Goal: Task Accomplishment & Management: Use online tool/utility

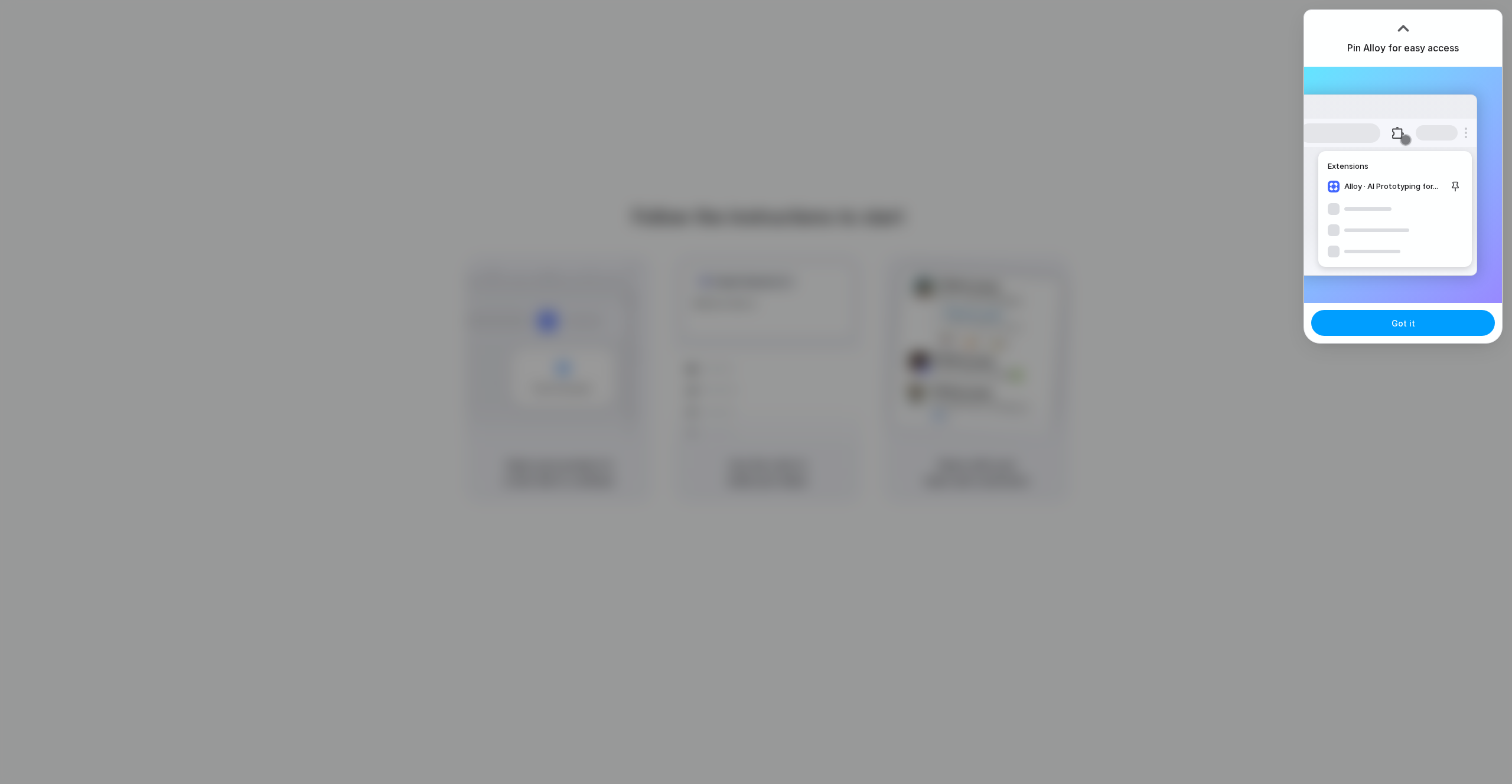
click at [1392, 322] on span "Got it" at bounding box center [1403, 323] width 24 height 12
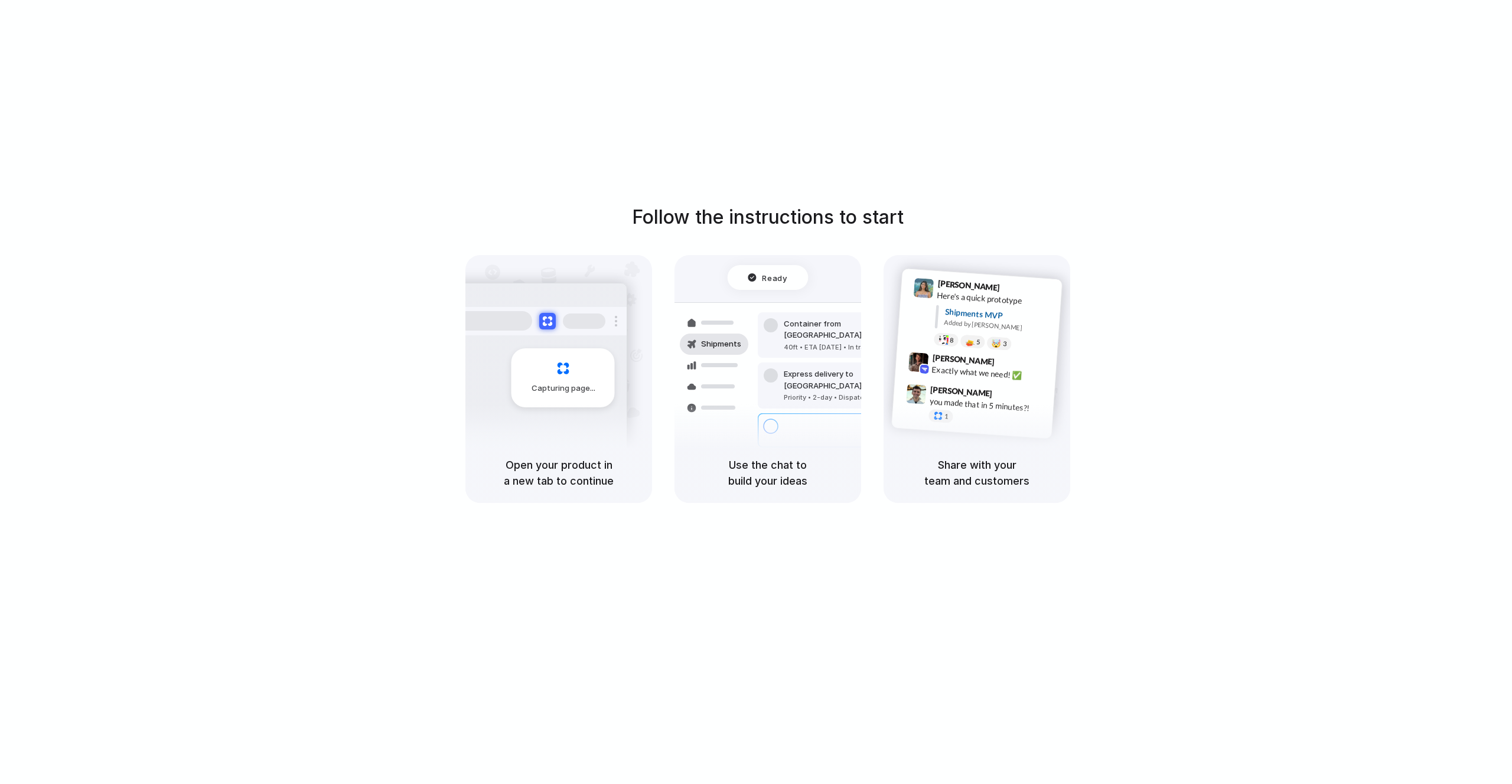
click at [798, 560] on div "Follow the instructions to start Capturing page Open your product in a new tab …" at bounding box center [768, 404] width 1536 height 808
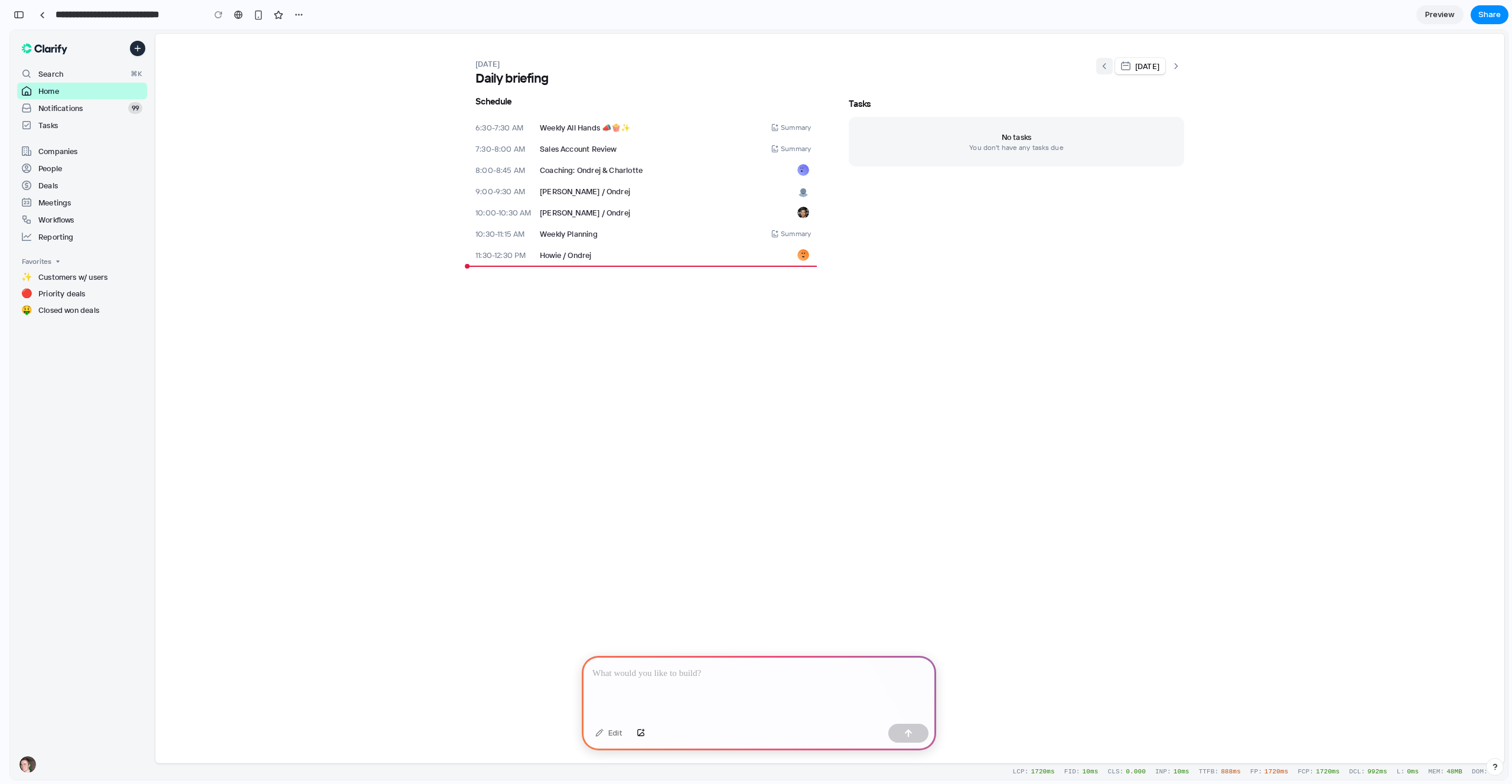
click at [1109, 69] on icon "Show yesterday" at bounding box center [1104, 66] width 9 height 9
click at [1175, 67] on icon "Show tomorrow" at bounding box center [1175, 66] width 9 height 9
click at [1133, 67] on span "[DATE]" at bounding box center [1140, 66] width 38 height 12
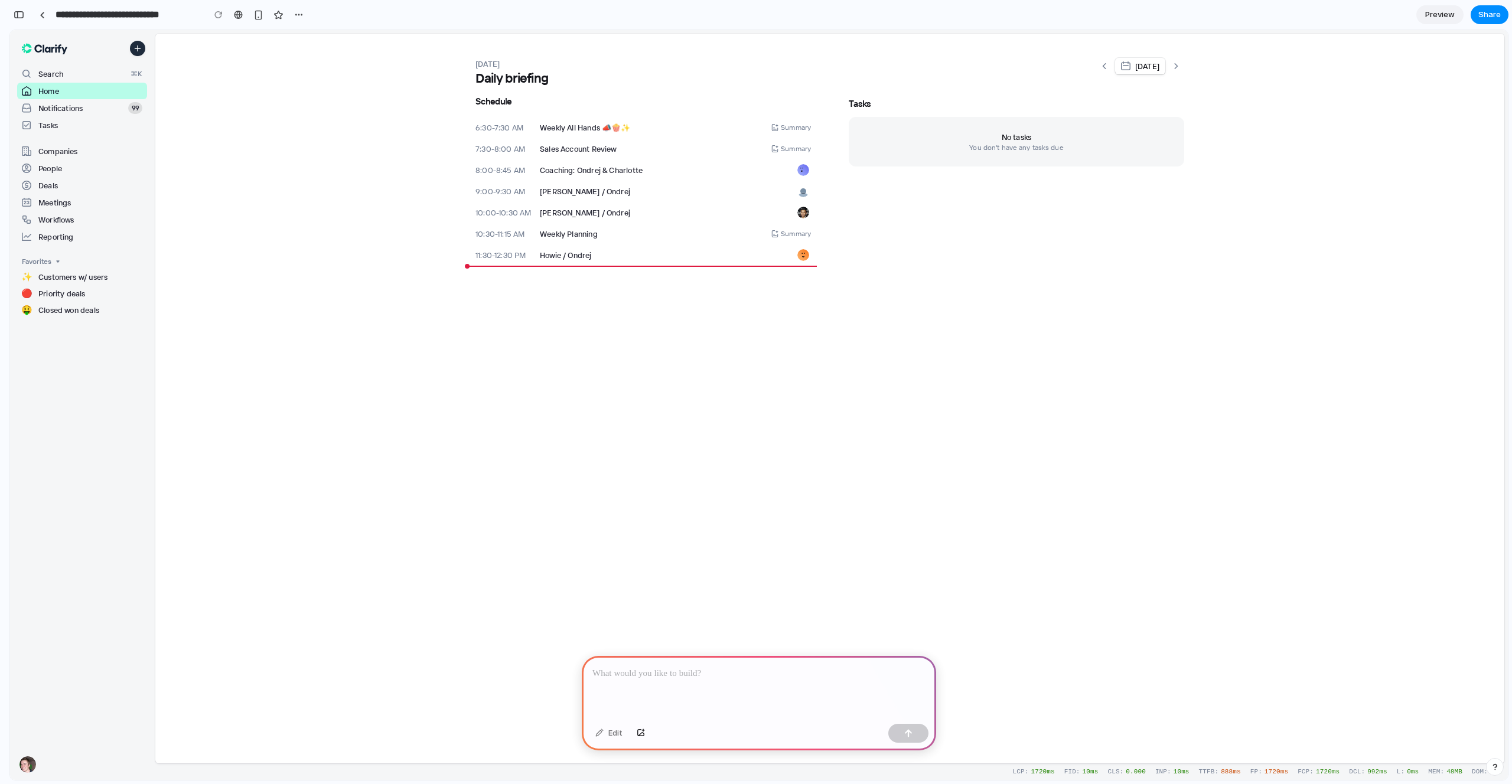
click at [1098, 65] on div "[DATE] Daily briefing [DATE]" at bounding box center [829, 72] width 709 height 28
click at [1108, 66] on icon "Show yesterday" at bounding box center [1104, 66] width 9 height 9
click at [64, 115] on link "Notifications 99" at bounding box center [82, 108] width 130 height 16
click at [62, 139] on div "Search ⌘K Home Notifications 99 Tasks" at bounding box center [81, 103] width 142 height 80
click at [61, 163] on link "People" at bounding box center [82, 168] width 130 height 16
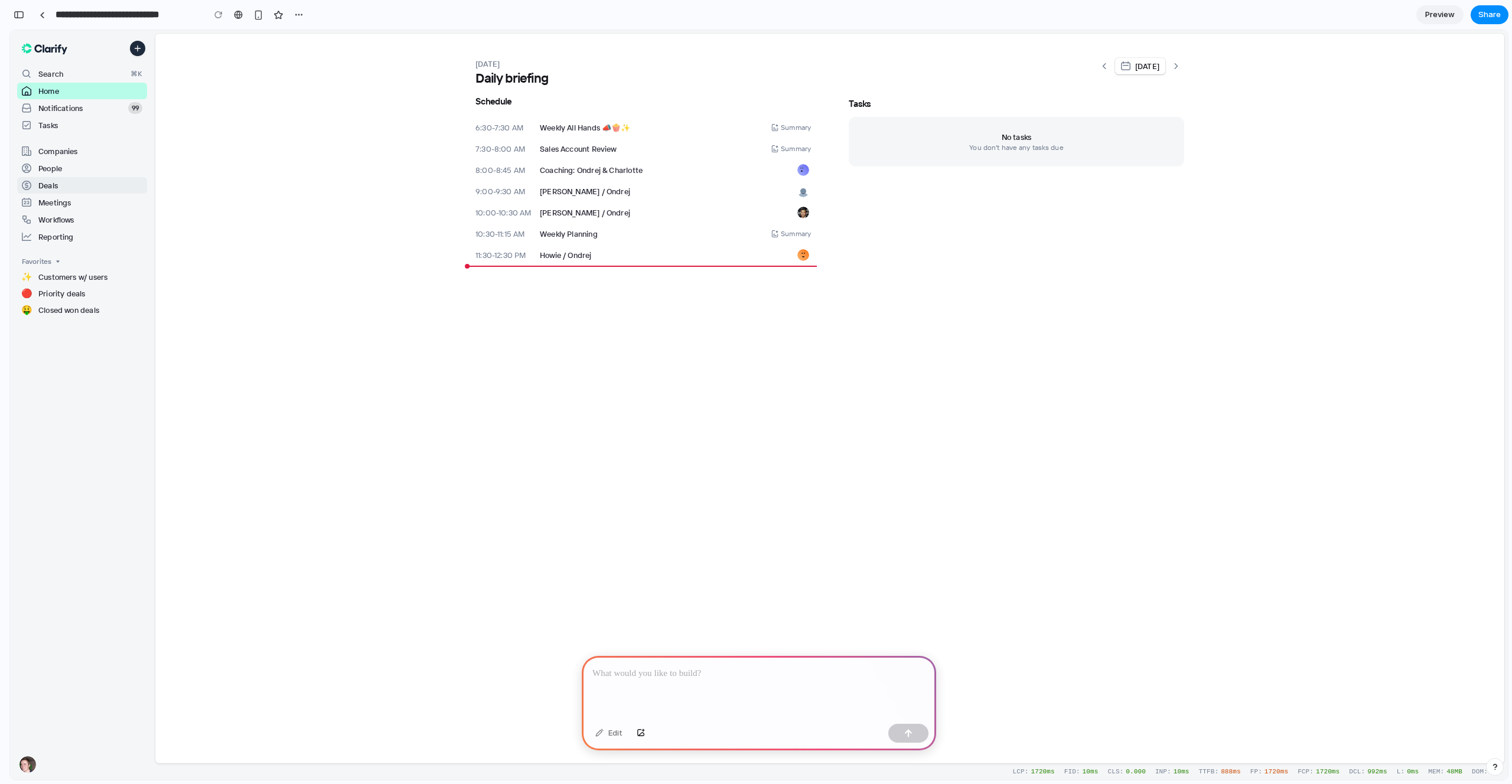
click at [56, 193] on link "Deals" at bounding box center [82, 185] width 130 height 16
click at [56, 215] on link "Workflows" at bounding box center [82, 220] width 130 height 16
click at [701, 661] on div at bounding box center [758, 687] width 354 height 63
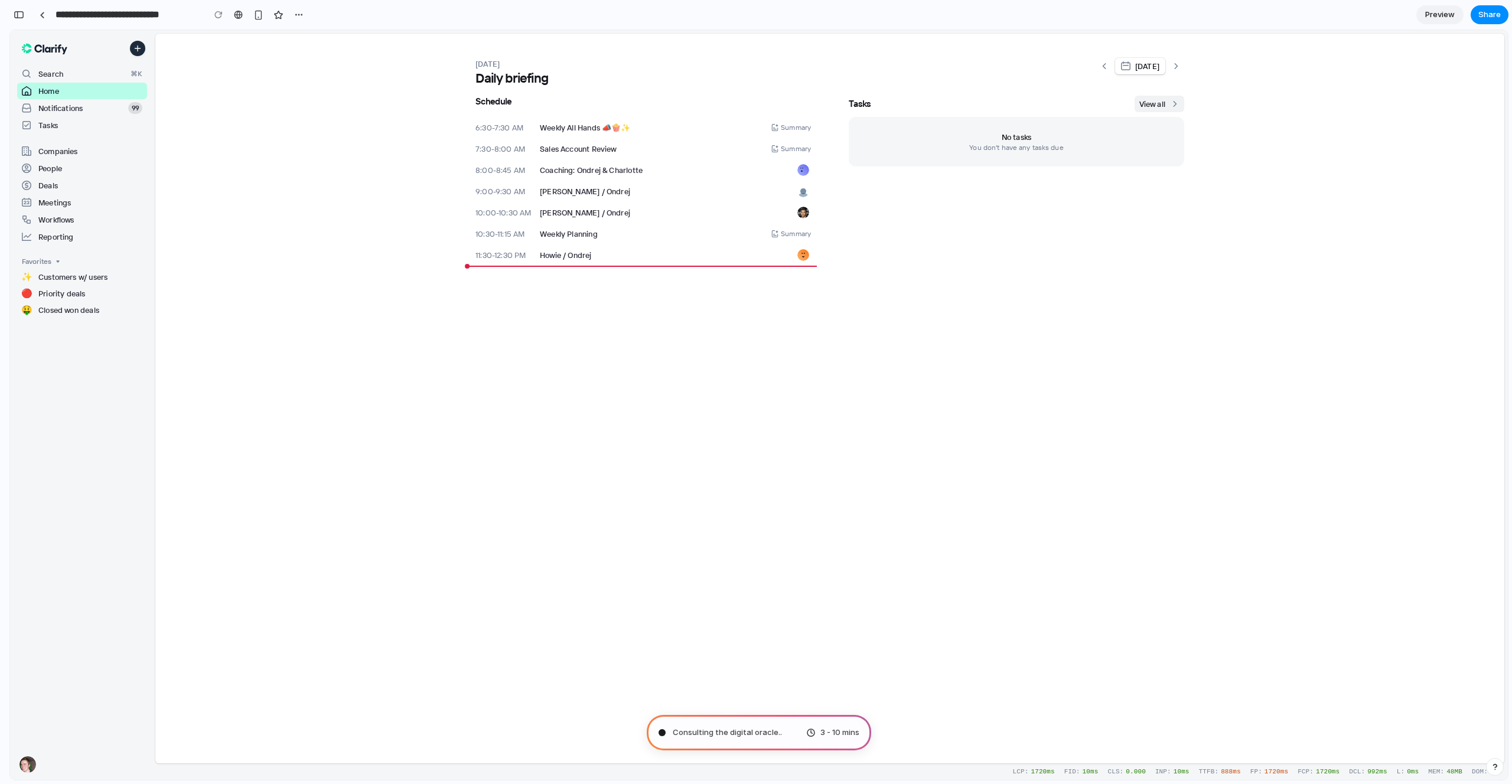
click at [1158, 102] on span "View all" at bounding box center [1159, 104] width 40 height 12
click at [1155, 102] on span "View all" at bounding box center [1159, 104] width 40 height 12
click at [59, 145] on link "Companies" at bounding box center [82, 151] width 130 height 16
click at [60, 260] on icon at bounding box center [57, 261] width 8 height 8
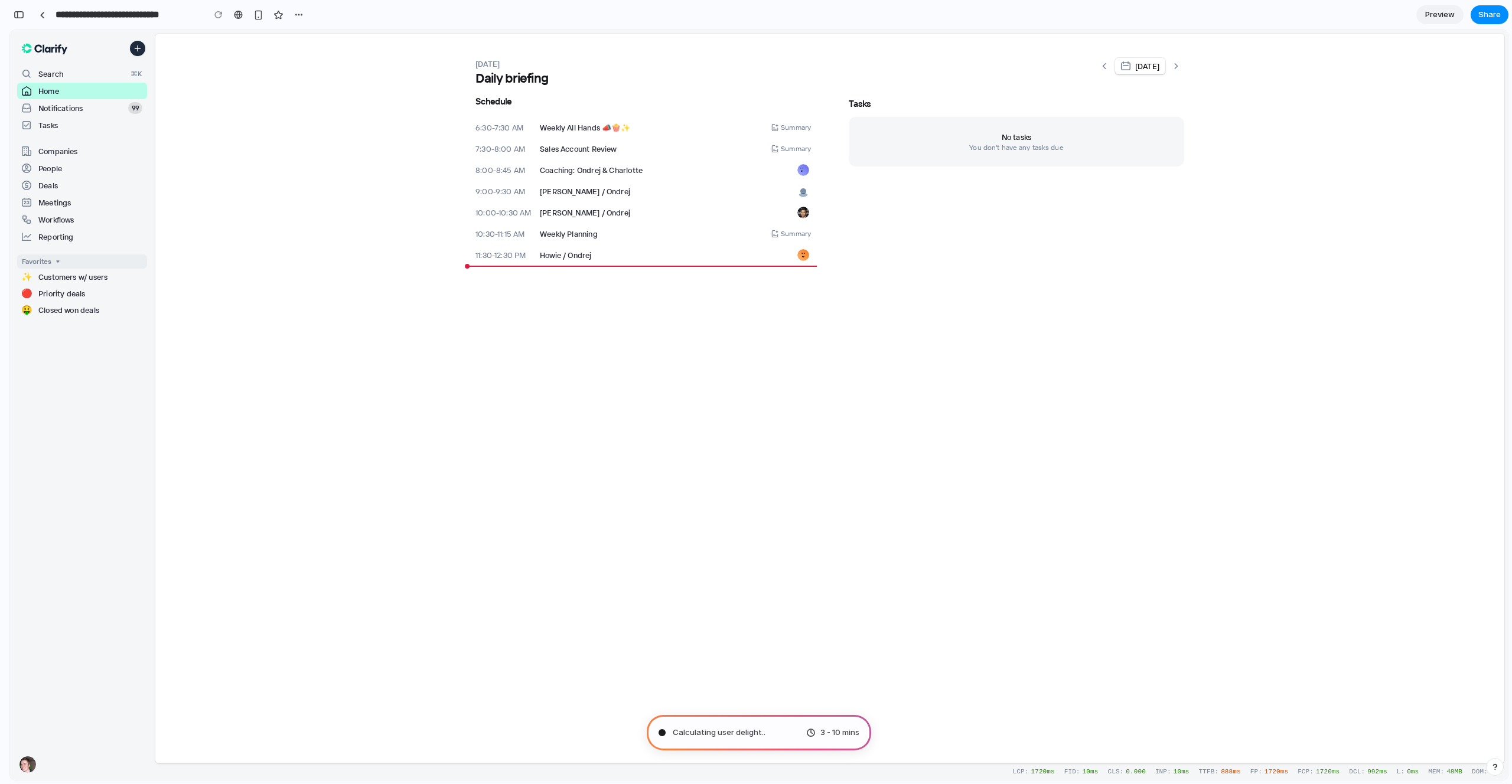
click at [60, 260] on icon at bounding box center [57, 261] width 8 height 8
click at [132, 49] on button "Create" at bounding box center [137, 48] width 14 height 14
click at [141, 48] on icon "Create" at bounding box center [137, 48] width 8 height 8
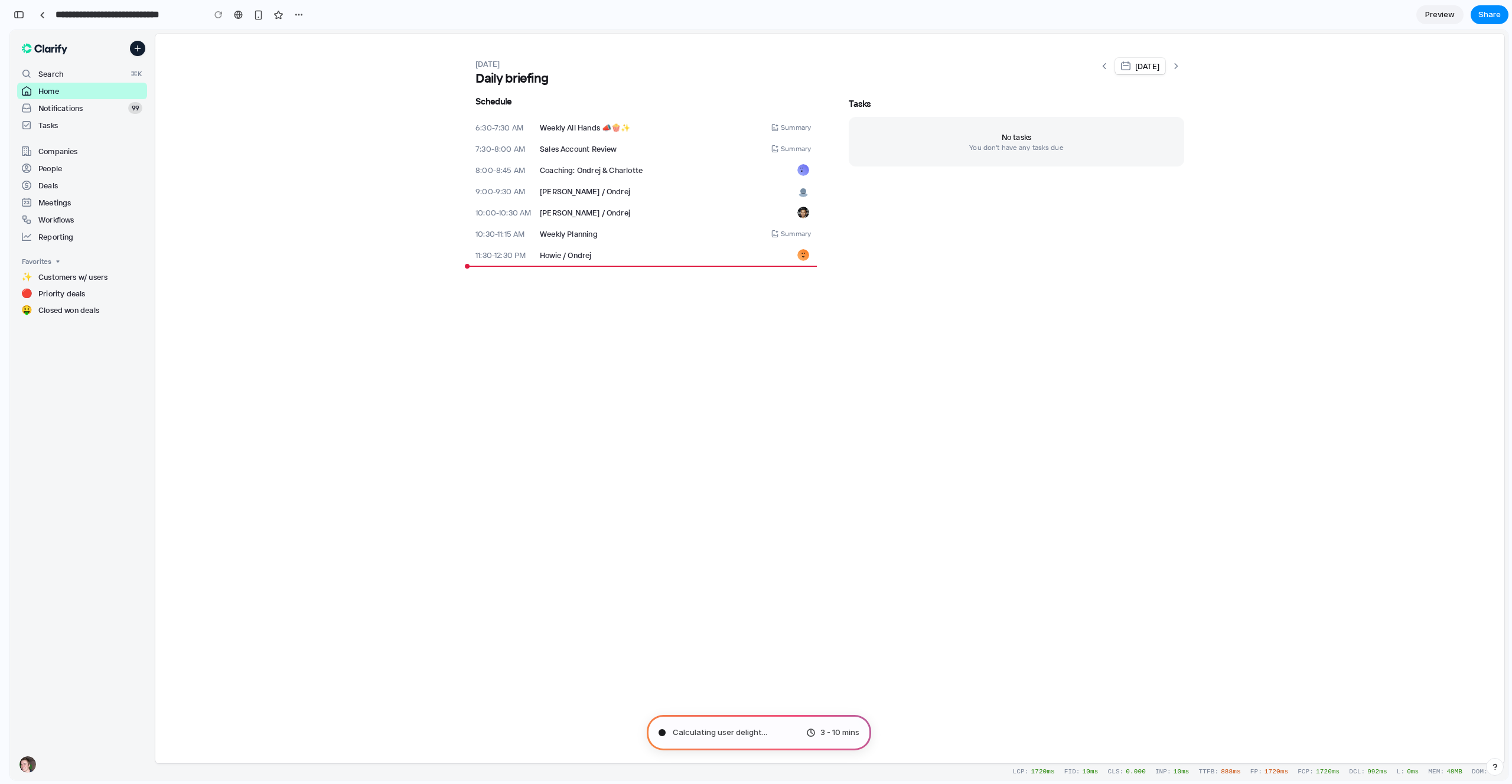
click at [141, 48] on icon "Create" at bounding box center [137, 48] width 8 height 8
click at [282, 82] on div "[DATE] Daily briefing [DATE] Schedule 6:30-7:30 AM Weekly All Hands 📣🍿✨ Summary…" at bounding box center [830, 398] width 1349 height 730
type input "**********"
